Goal: Navigation & Orientation: Find specific page/section

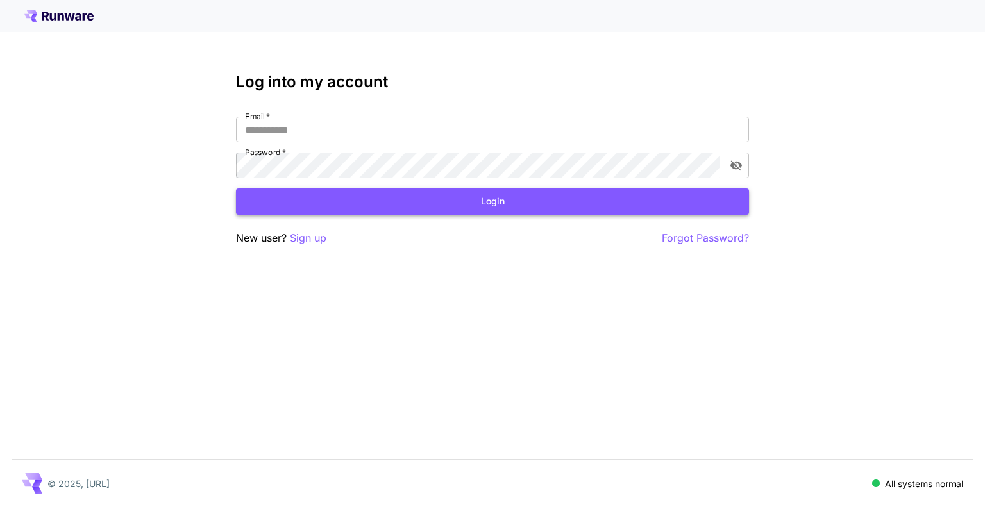
type input "**********"
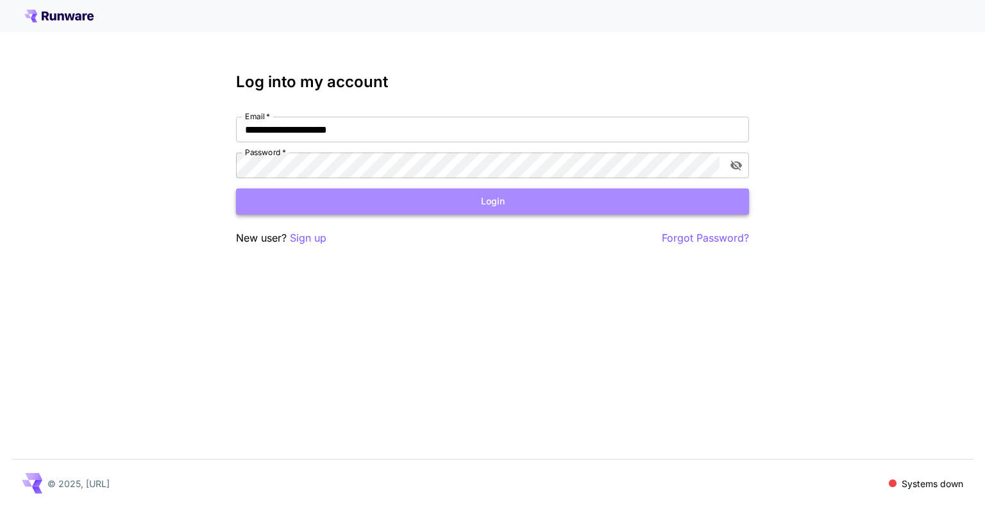
click at [464, 198] on button "Login" at bounding box center [492, 201] width 513 height 26
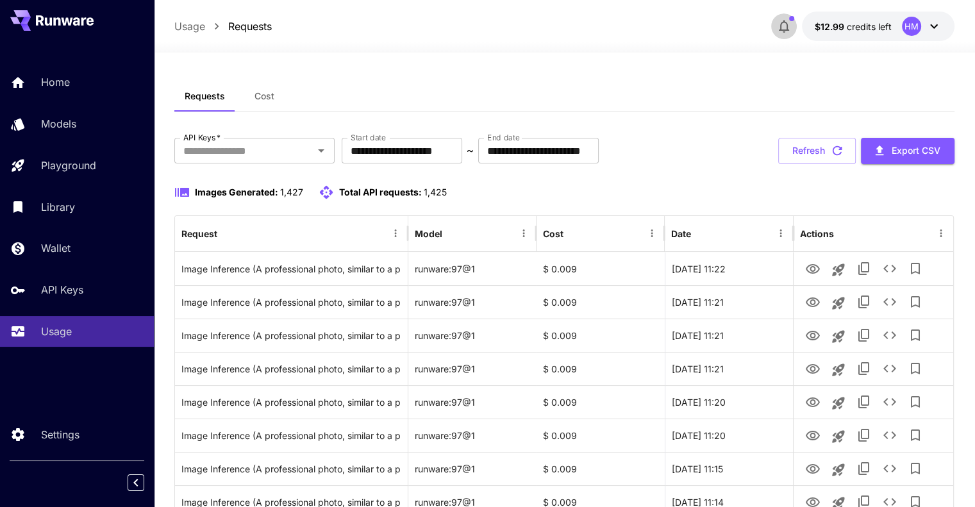
click at [781, 27] on icon "button" at bounding box center [784, 27] width 10 height 13
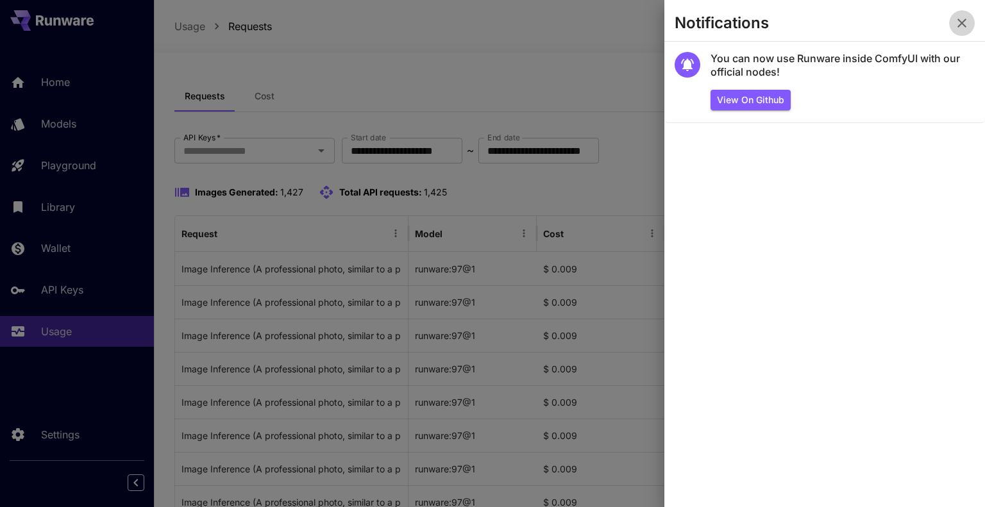
click at [959, 17] on icon "button" at bounding box center [961, 22] width 15 height 15
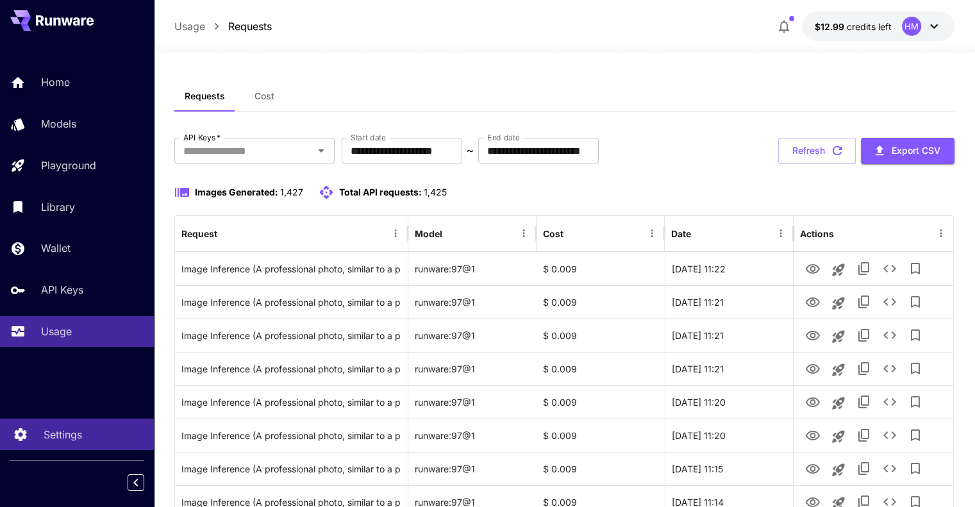
click at [69, 429] on p "Settings" at bounding box center [63, 434] width 38 height 15
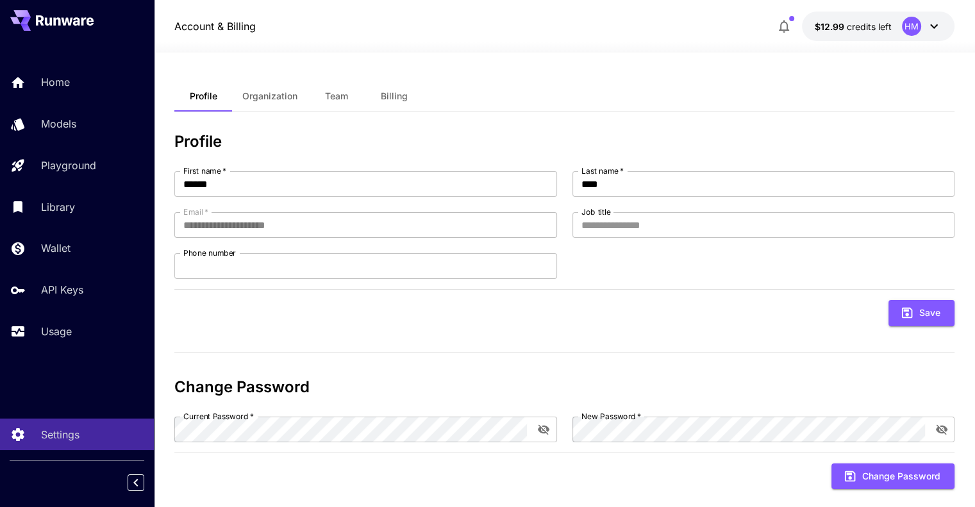
click at [339, 92] on span "Team" at bounding box center [336, 96] width 23 height 12
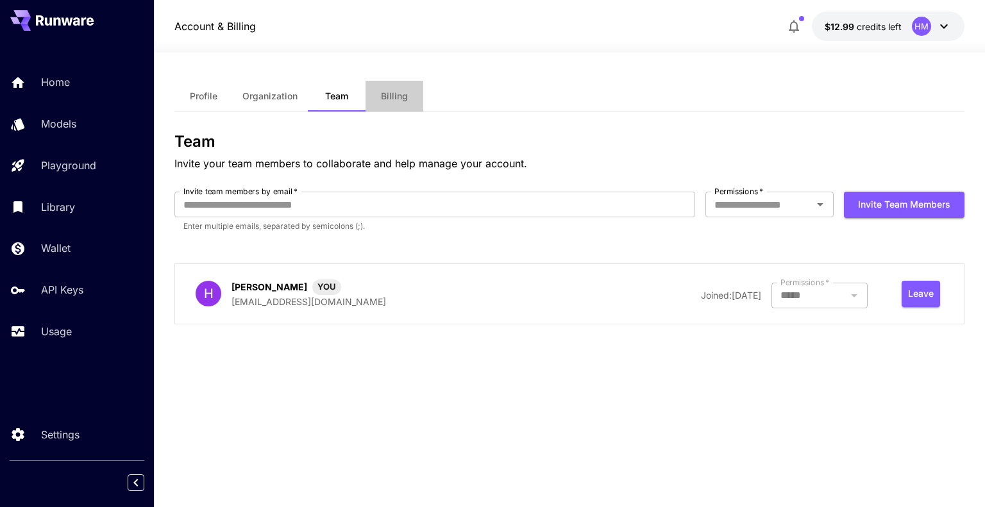
click at [383, 98] on span "Billing" at bounding box center [394, 96] width 27 height 12
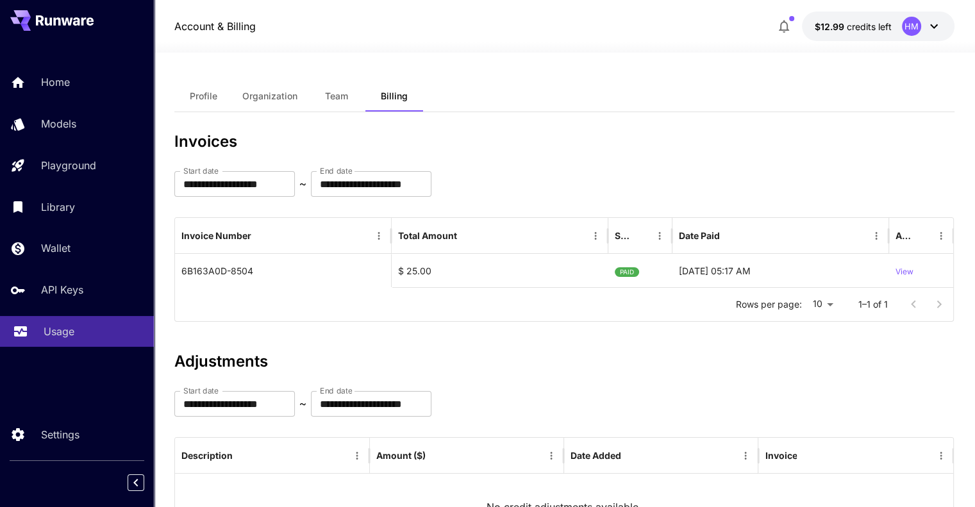
click at [74, 322] on link "Usage" at bounding box center [77, 331] width 154 height 31
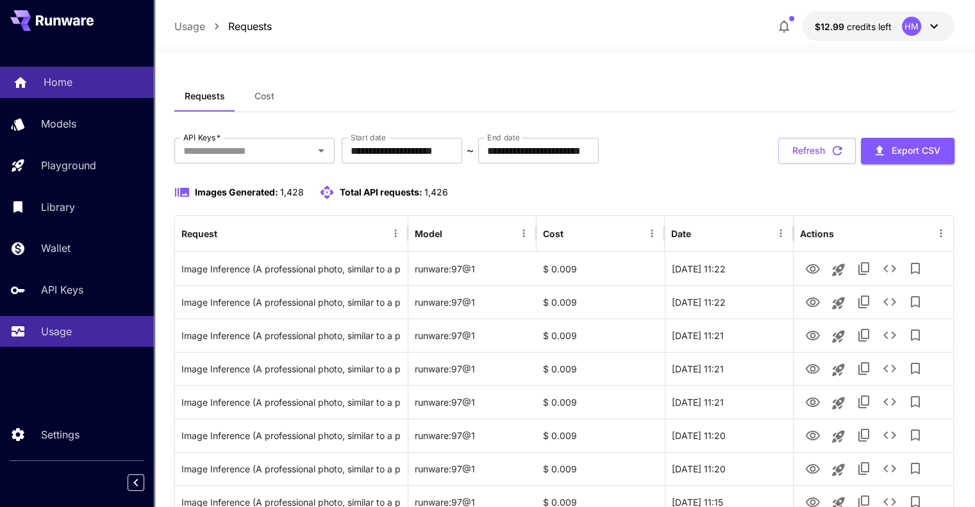
click at [113, 88] on div "Home" at bounding box center [94, 81] width 100 height 15
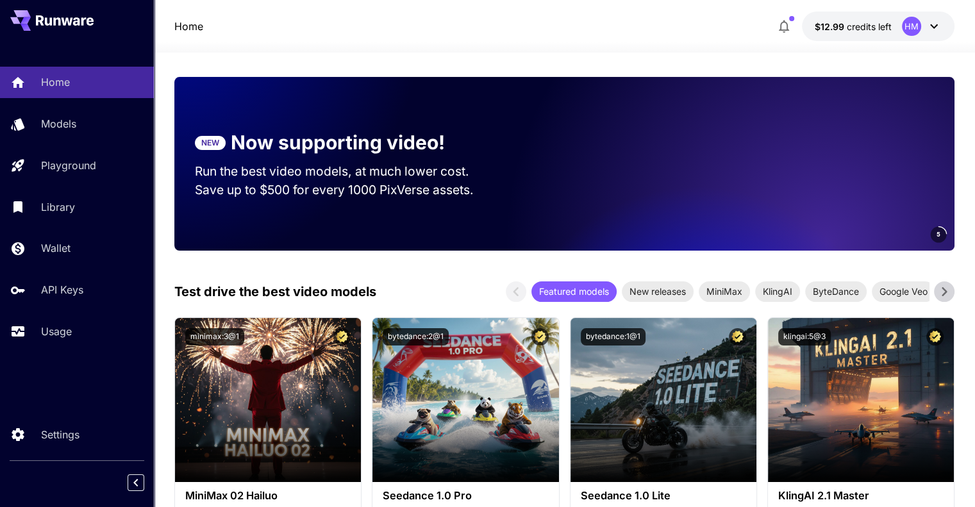
scroll to position [62, 0]
